Goal: Transaction & Acquisition: Subscribe to service/newsletter

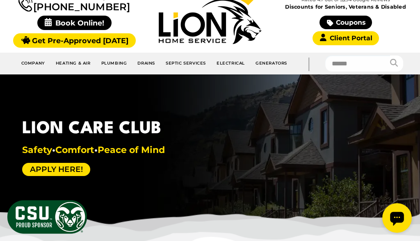
scroll to position [110, 0]
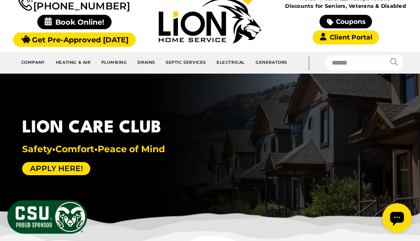
click at [76, 168] on link "Apply Here!" at bounding box center [56, 168] width 68 height 13
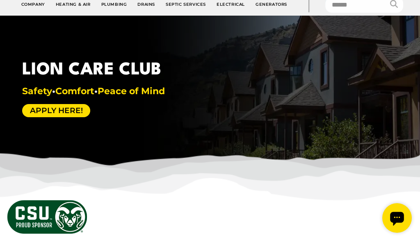
scroll to position [170, 0]
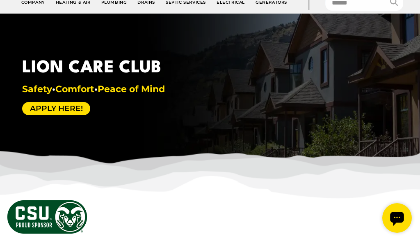
click at [80, 108] on link "Apply Here!" at bounding box center [56, 108] width 68 height 13
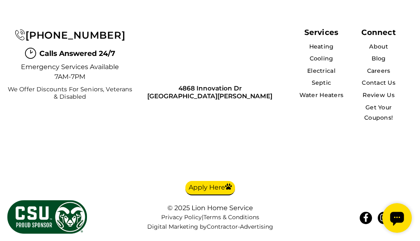
scroll to position [2005, 0]
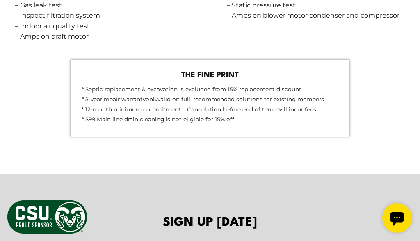
scroll to position [1089, 0]
